Goal: Use online tool/utility: Utilize a website feature to perform a specific function

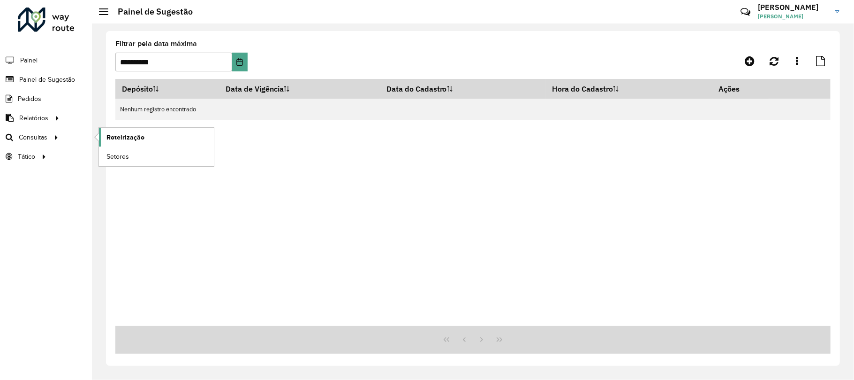
click at [128, 138] on span "Roteirização" at bounding box center [125, 137] width 38 height 10
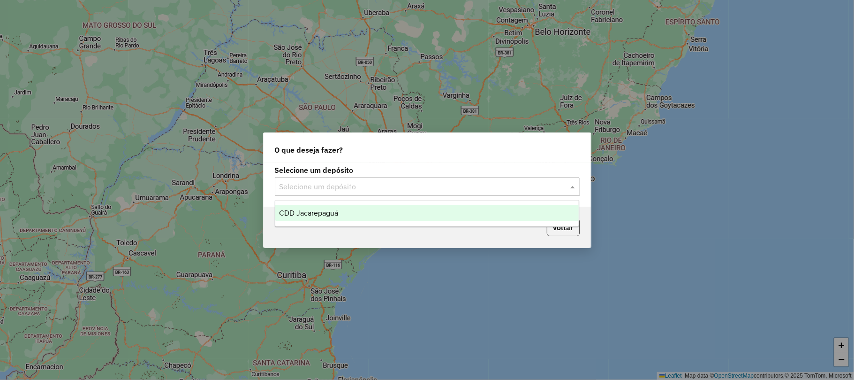
click at [408, 185] on input "text" at bounding box center [418, 186] width 277 height 11
click at [383, 209] on div "CDD Jacarepaguá" at bounding box center [427, 213] width 304 height 16
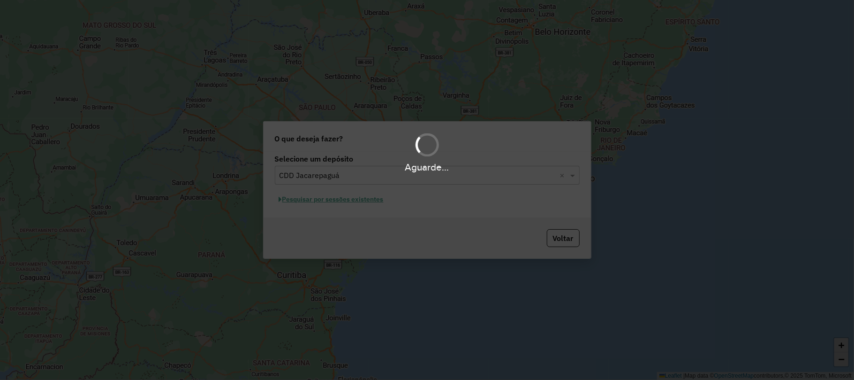
click at [323, 201] on div "Aguarde..." at bounding box center [427, 190] width 854 height 380
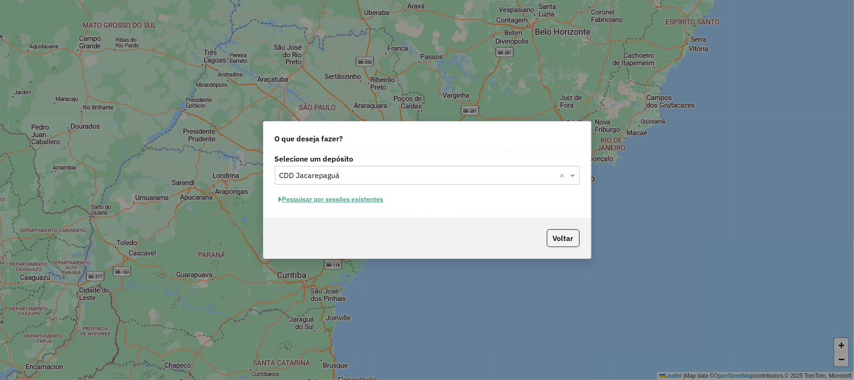
click at [359, 197] on button "Pesquisar por sessões existentes" at bounding box center [331, 199] width 113 height 15
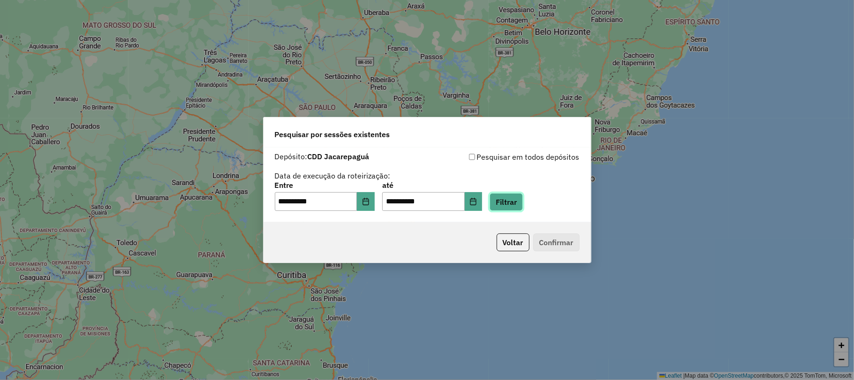
click at [511, 201] on button "Filtrar" at bounding box center [506, 202] width 33 height 18
